Goal: Transaction & Acquisition: Book appointment/travel/reservation

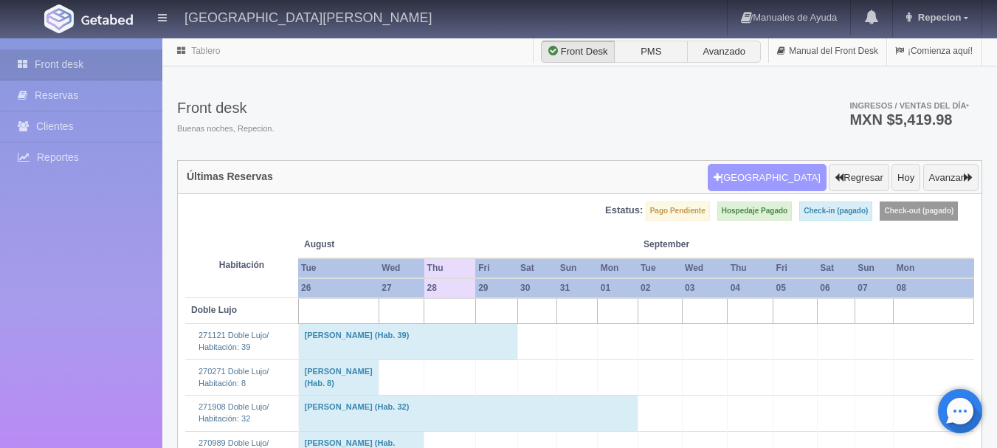
click at [767, 174] on button "[GEOGRAPHIC_DATA]" at bounding box center [767, 178] width 119 height 28
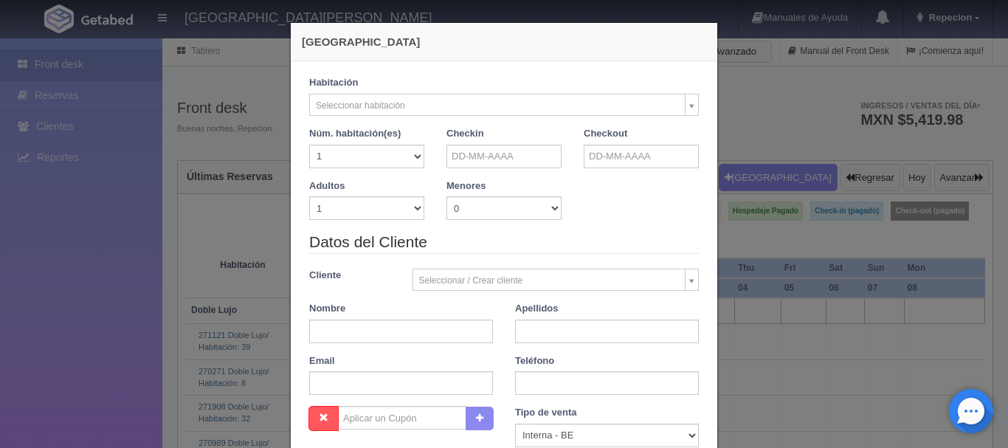
checkbox input "false"
click at [511, 156] on input "text" at bounding box center [503, 157] width 115 height 24
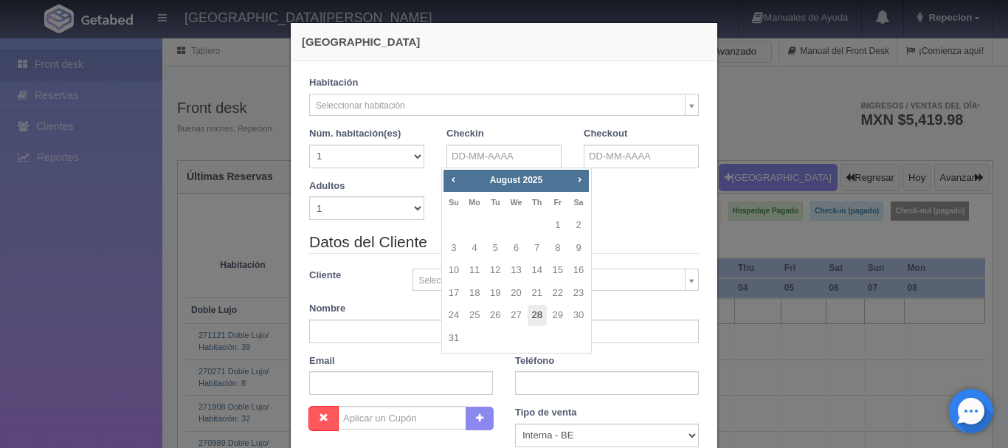
click at [541, 316] on link "28" at bounding box center [537, 315] width 19 height 21
type input "[DATE]"
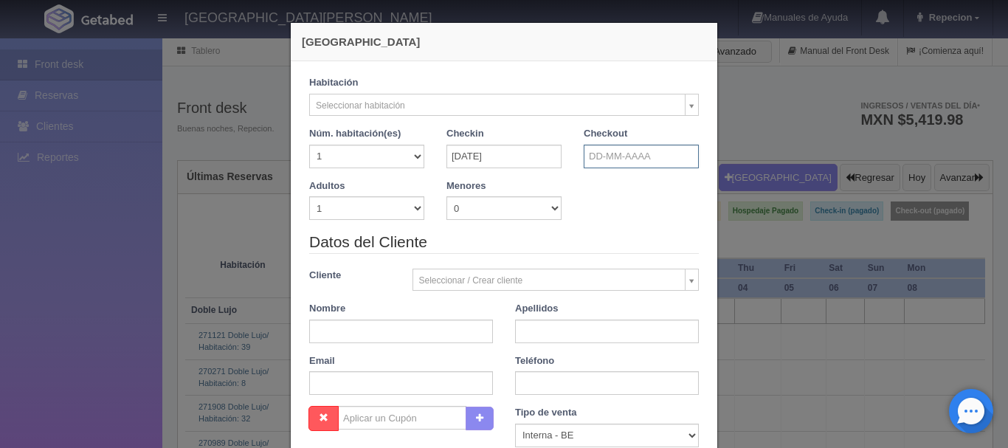
click at [606, 156] on input "text" at bounding box center [641, 157] width 115 height 24
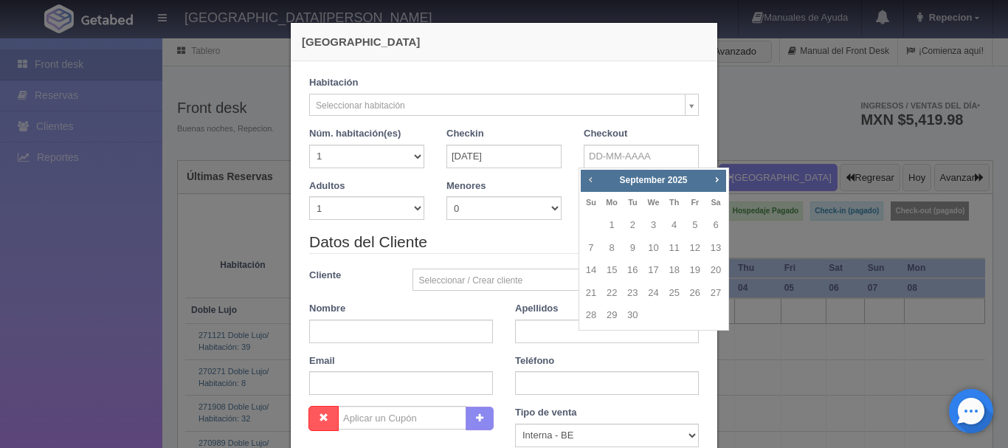
click at [591, 179] on span "Prev" at bounding box center [590, 179] width 12 height 12
checkbox input "false"
click at [711, 319] on link "30" at bounding box center [715, 315] width 19 height 21
type input "[DATE]"
checkbox input "false"
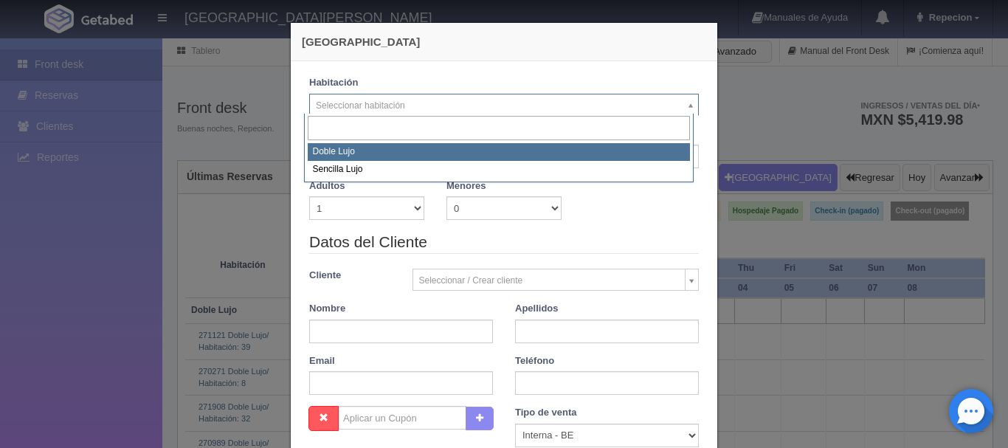
click at [685, 114] on div "Doble Lujo Sencilla Lujo" at bounding box center [499, 148] width 390 height 69
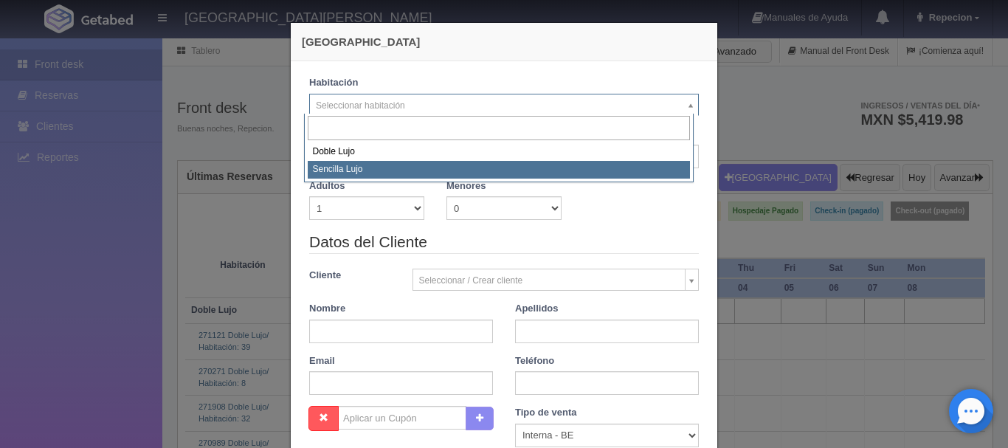
select select "576"
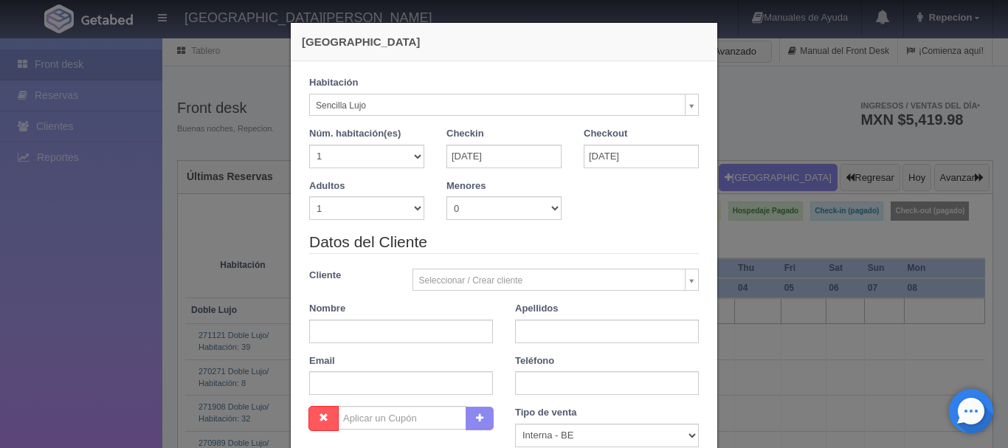
checkbox input "false"
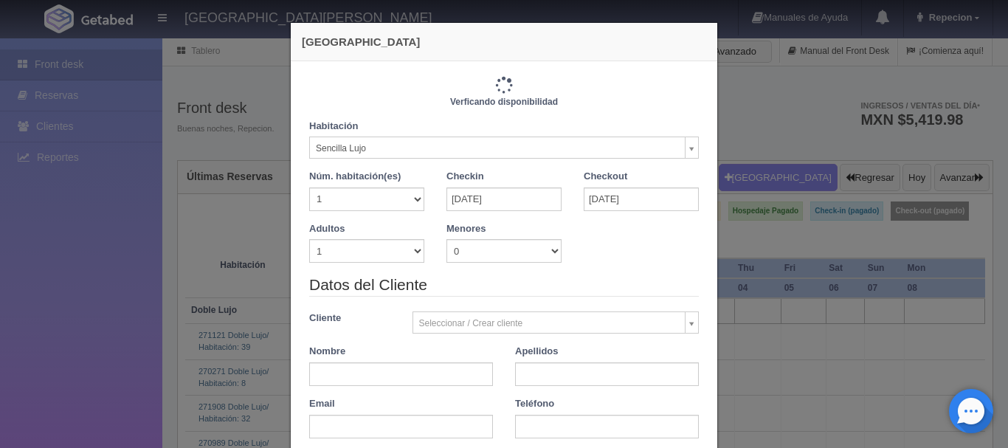
type input "2300.00"
checkbox input "false"
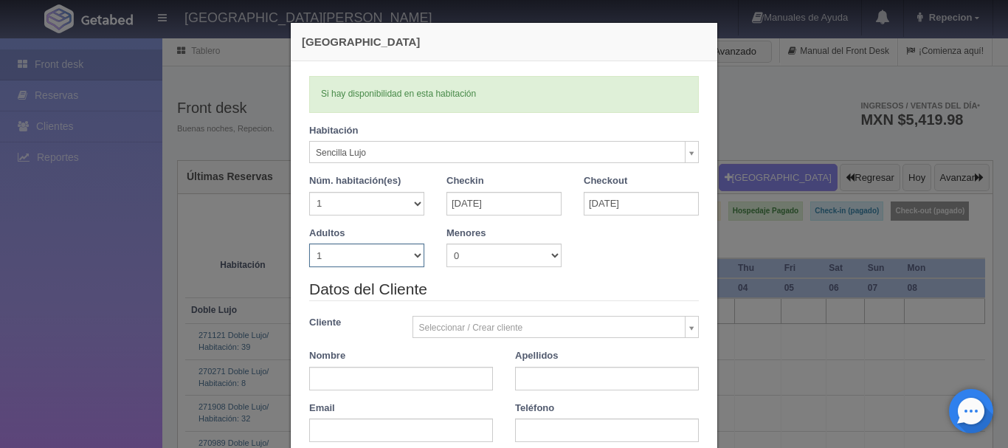
click at [406, 264] on select "1 2 3 4 5 6 7 8 9 10" at bounding box center [366, 255] width 115 height 24
select select "2"
click at [309, 243] on select "1 2 3 4 5 6 7 8 9 10" at bounding box center [366, 255] width 115 height 24
checkbox input "false"
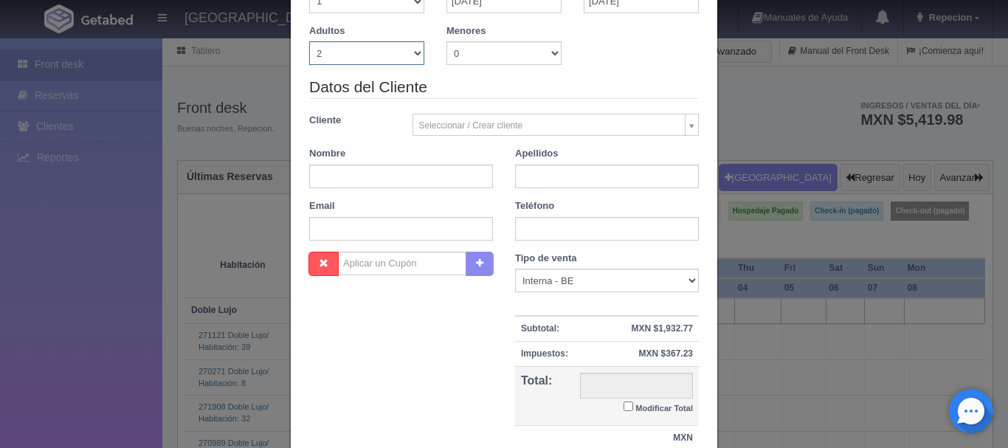
scroll to position [299, 0]
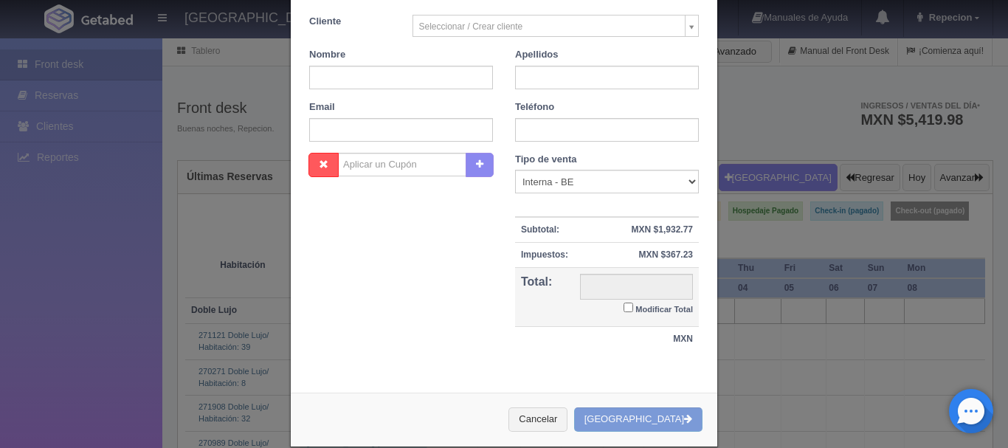
type input "2300.00"
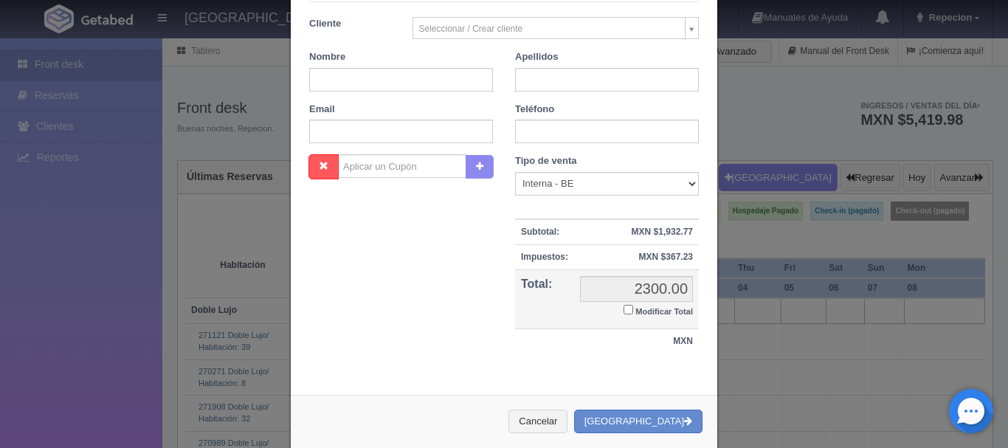
click at [623, 314] on input "Modificar Total" at bounding box center [628, 310] width 10 height 10
checkbox input "true"
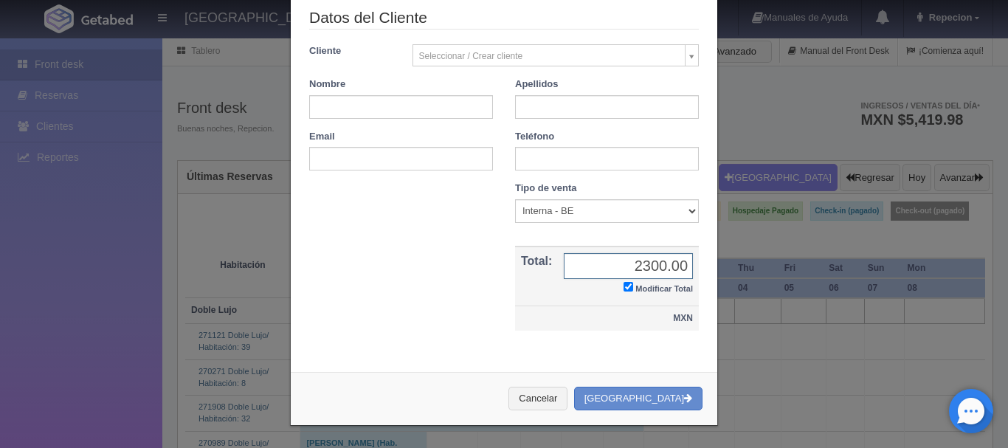
scroll to position [272, 0]
type input "2220"
click at [327, 112] on input "text" at bounding box center [401, 107] width 184 height 24
type input "[PERSON_NAME]"
click at [519, 111] on input "text" at bounding box center [607, 107] width 184 height 24
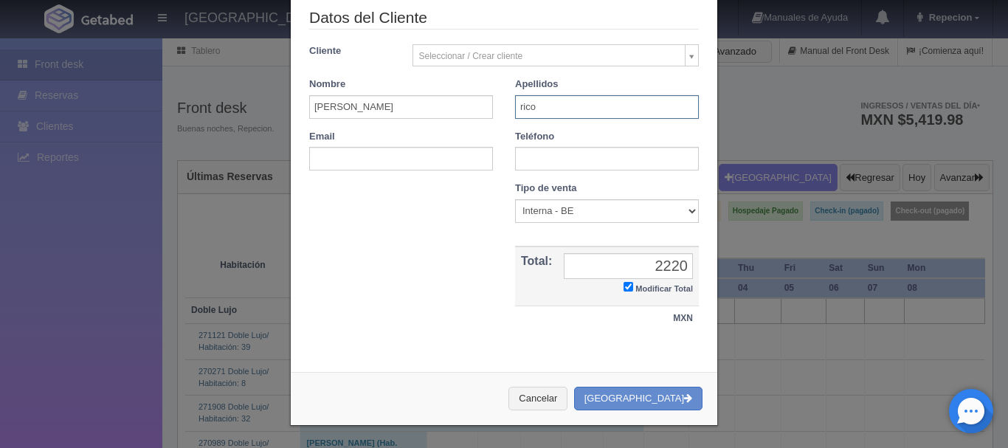
type input "rico"
click at [515, 162] on input "text" at bounding box center [607, 159] width 184 height 24
type input "4496810985"
click at [632, 398] on button "Crear Reserva" at bounding box center [638, 399] width 128 height 24
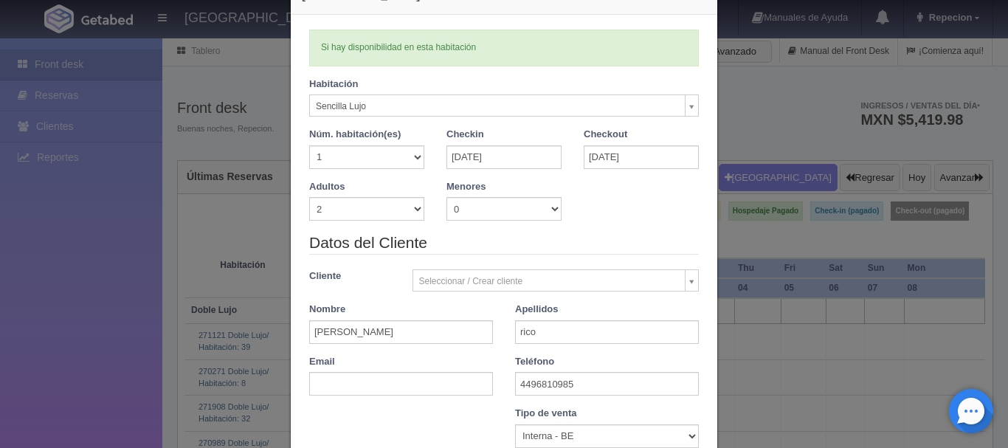
scroll to position [0, 0]
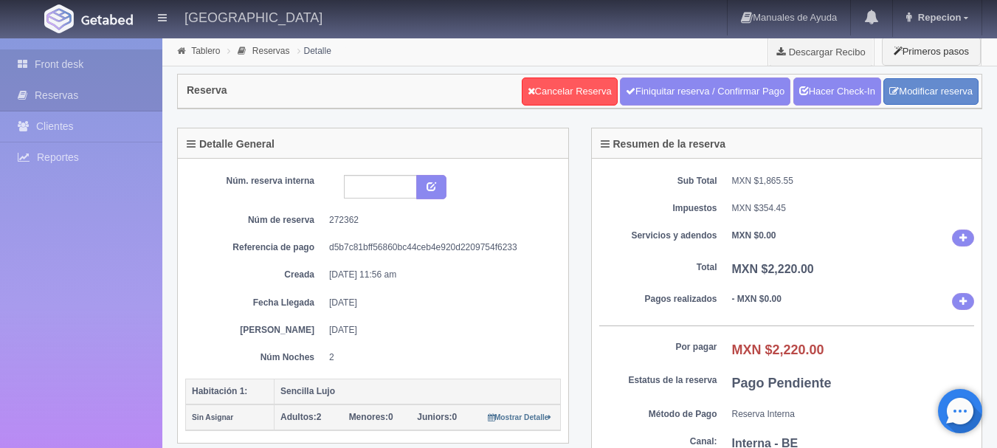
click at [100, 66] on link "Front desk" at bounding box center [81, 64] width 162 height 30
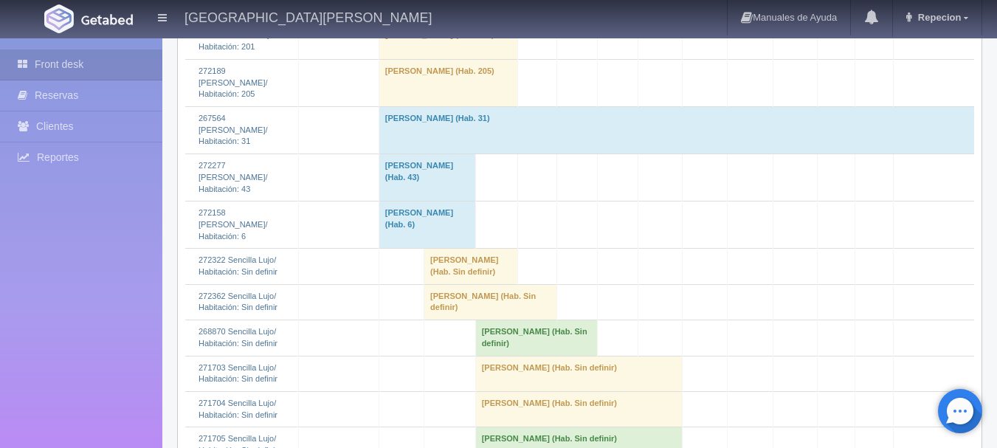
scroll to position [1328, 0]
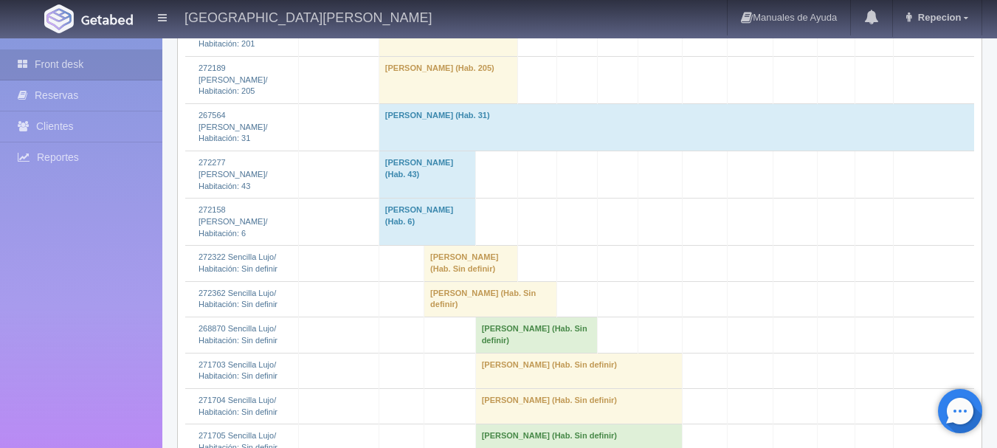
click at [435, 271] on td "[PERSON_NAME] (Hab. Sin definir)" at bounding box center [470, 263] width 93 height 35
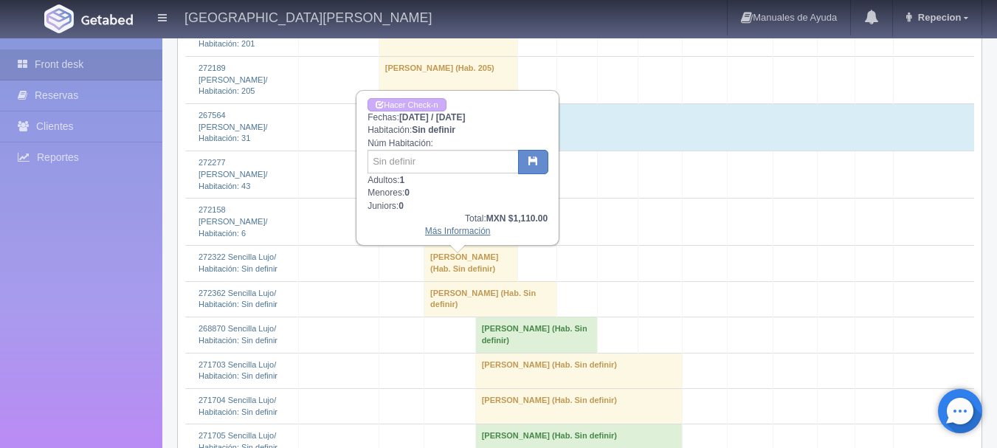
click at [463, 236] on link "Más Información" at bounding box center [458, 231] width 66 height 10
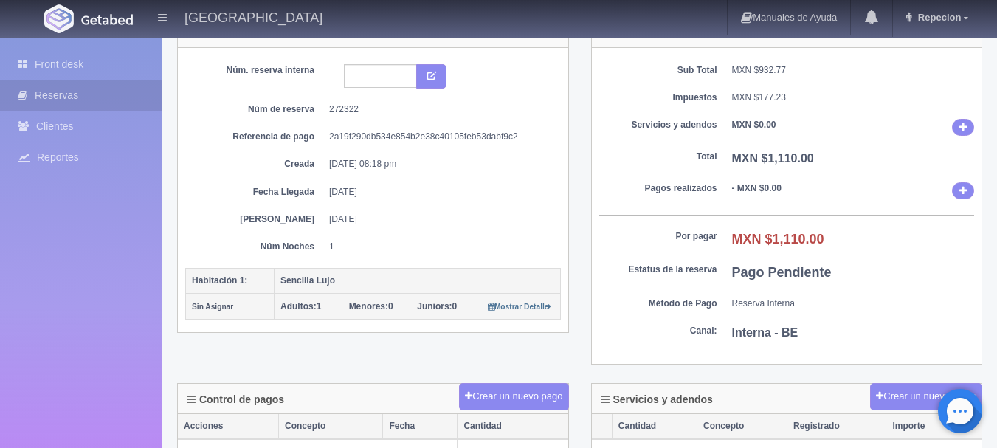
scroll to position [148, 0]
